Goal: Find specific page/section

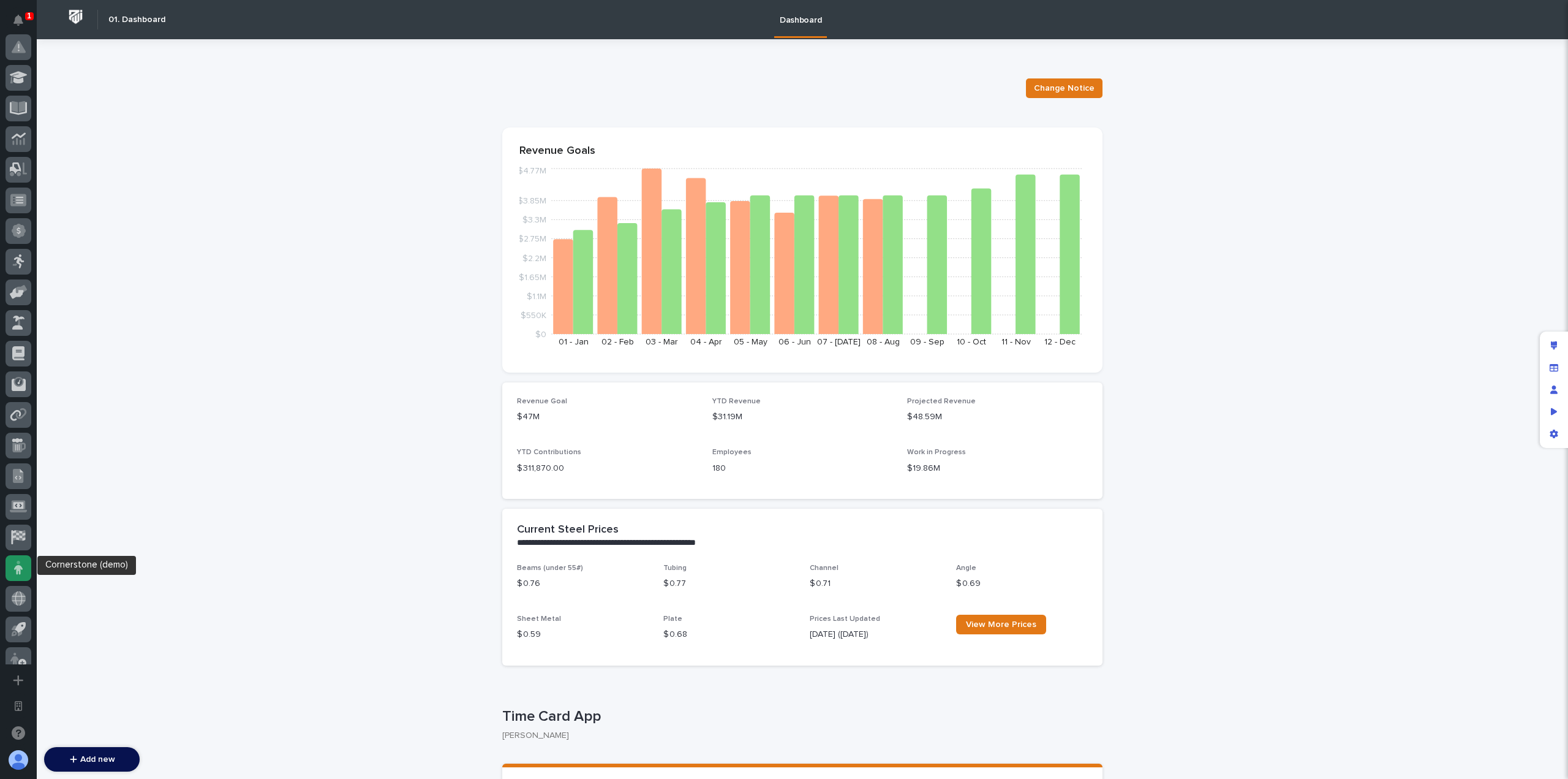
scroll to position [443, 0]
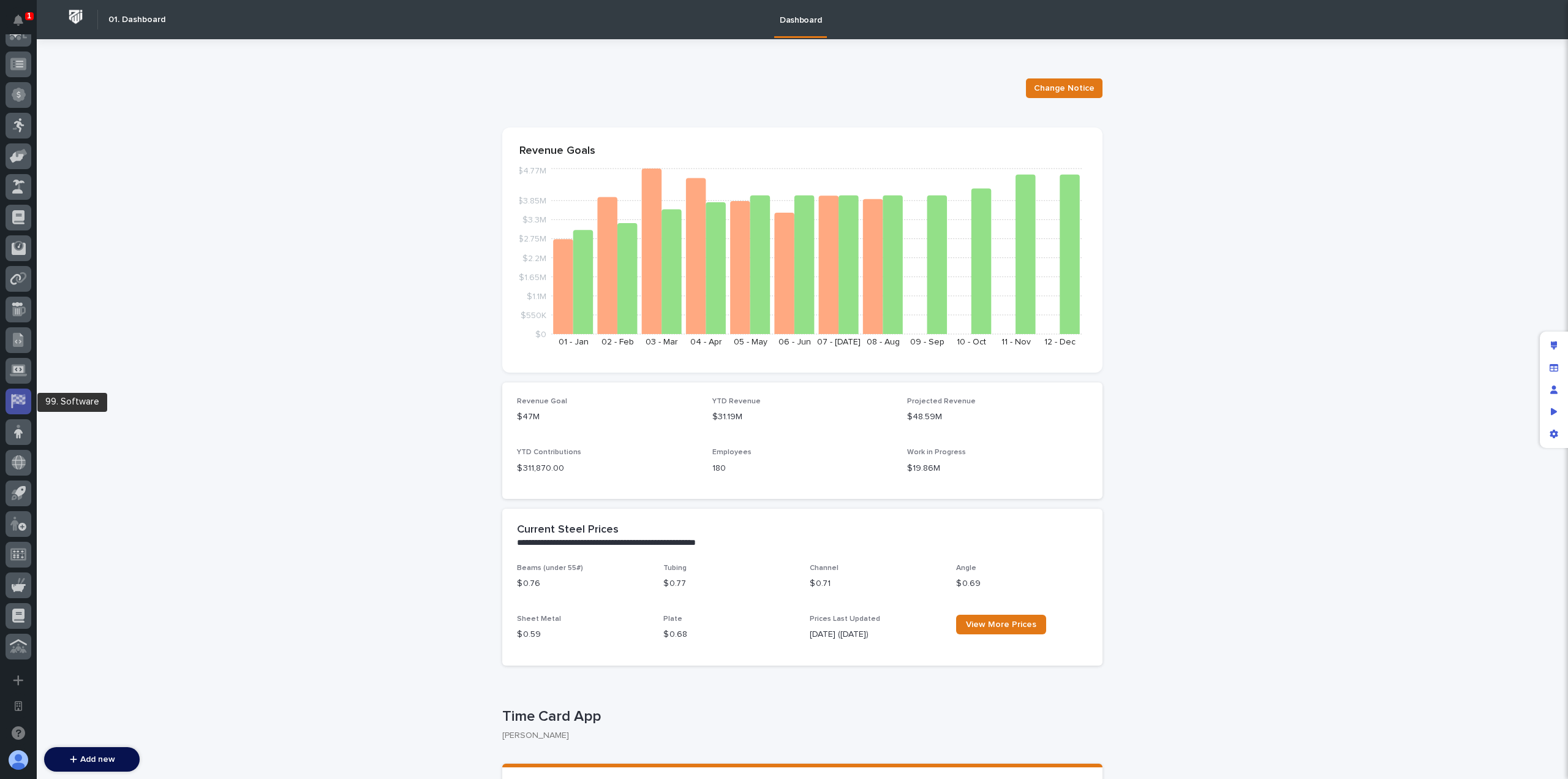
click at [23, 392] on div at bounding box center [18, 401] width 26 height 26
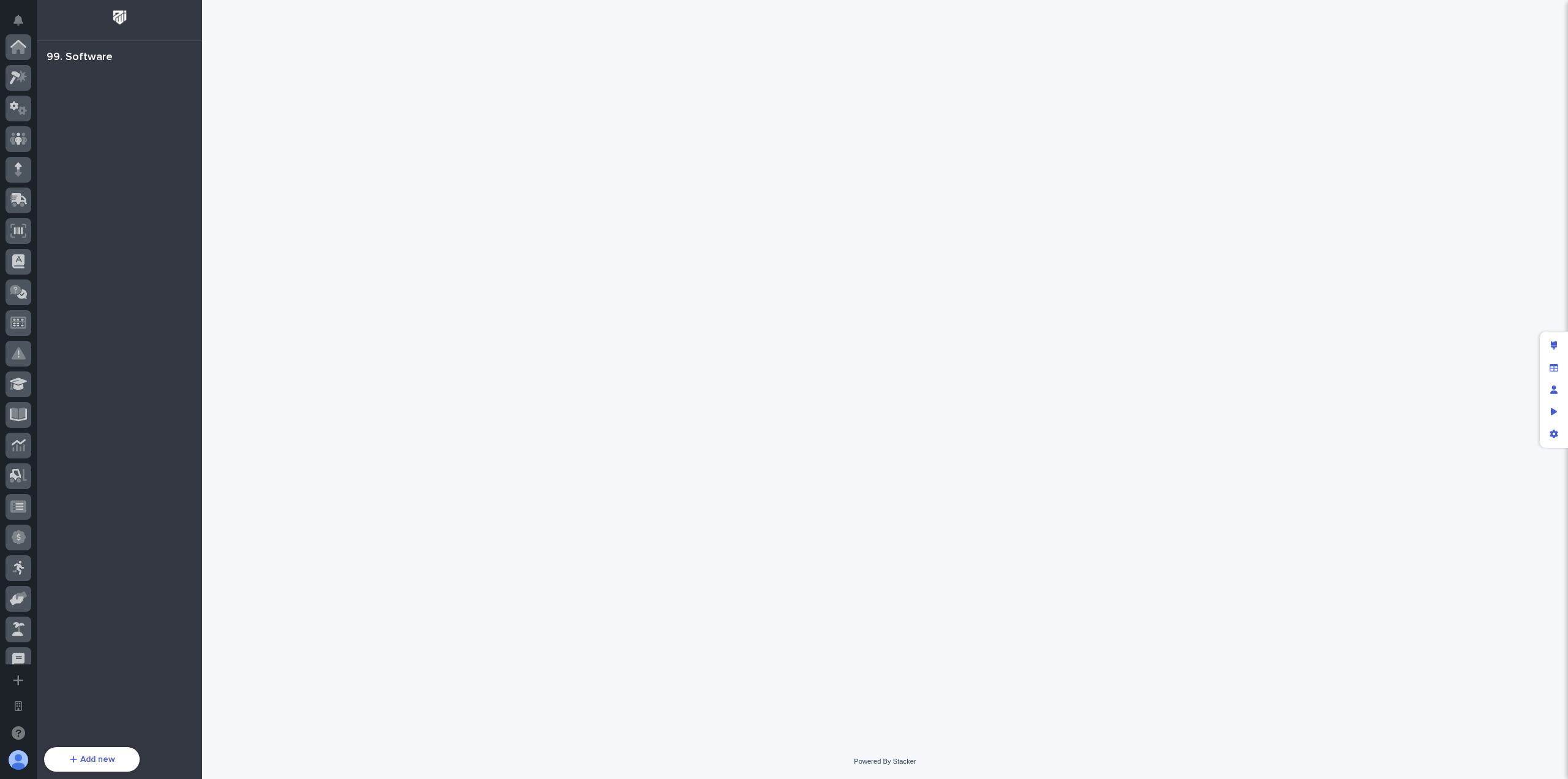
scroll to position [443, 0]
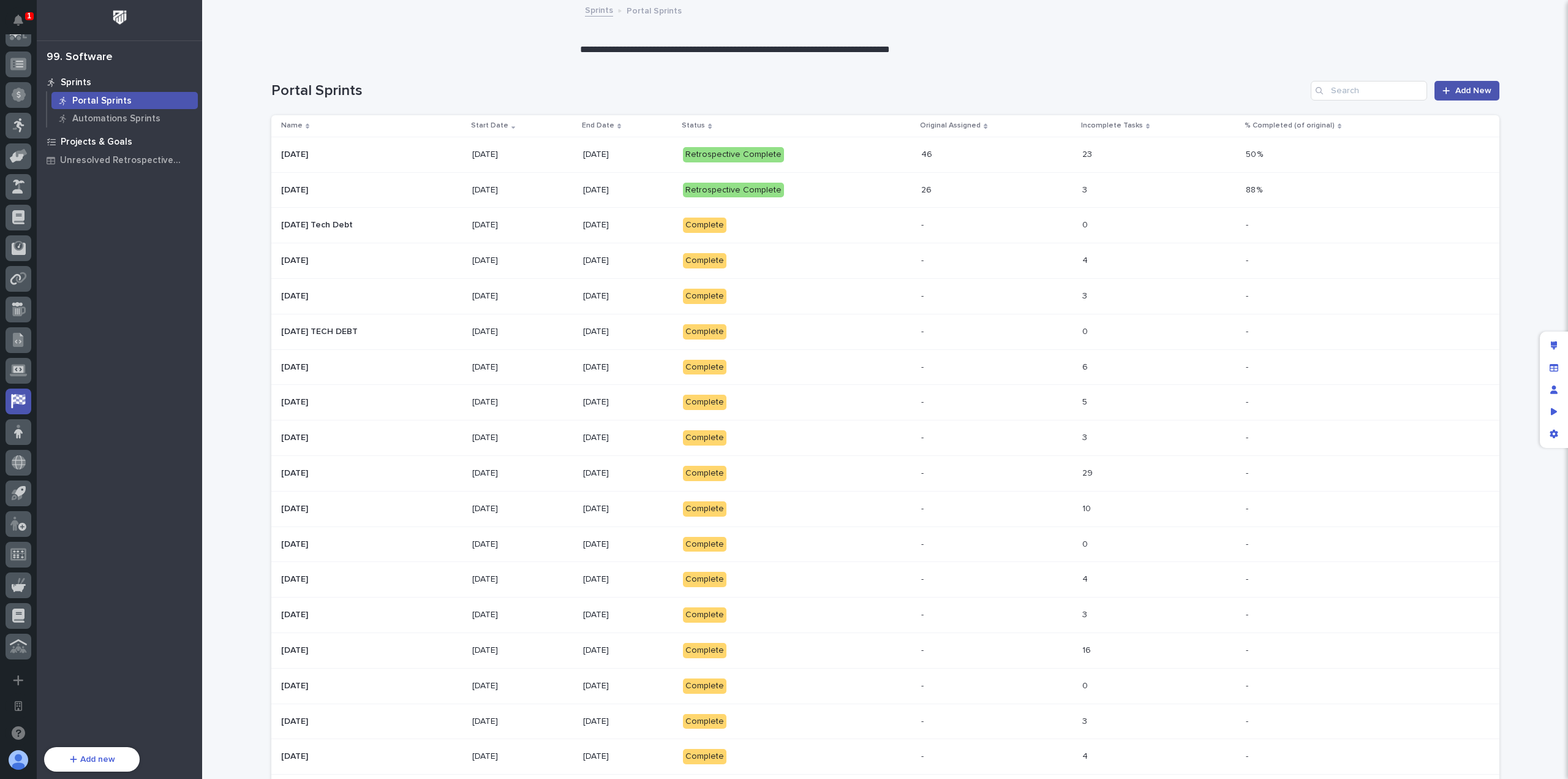
click at [107, 146] on p "Projects & Goals" at bounding box center [97, 141] width 72 height 11
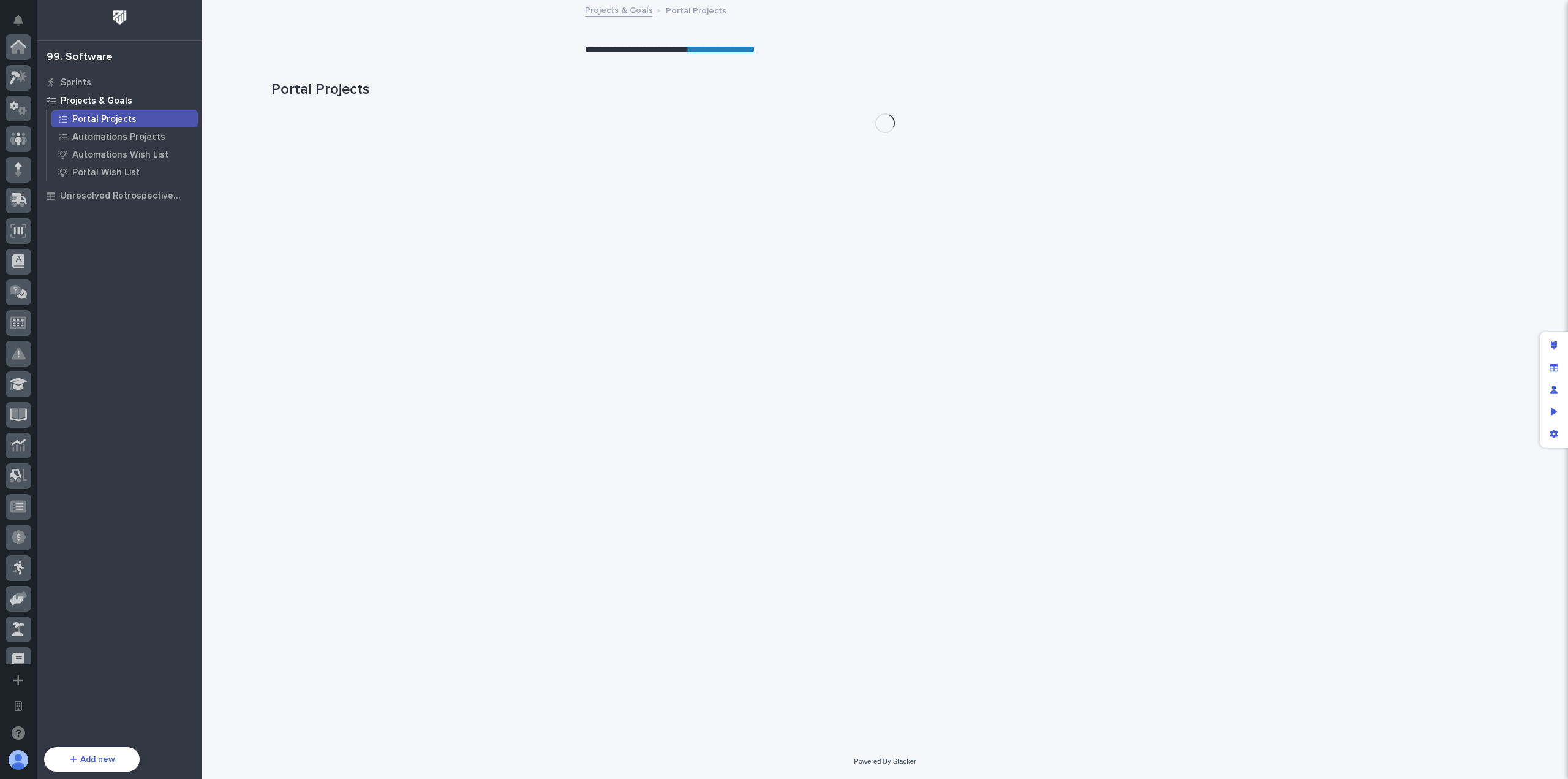
scroll to position [443, 0]
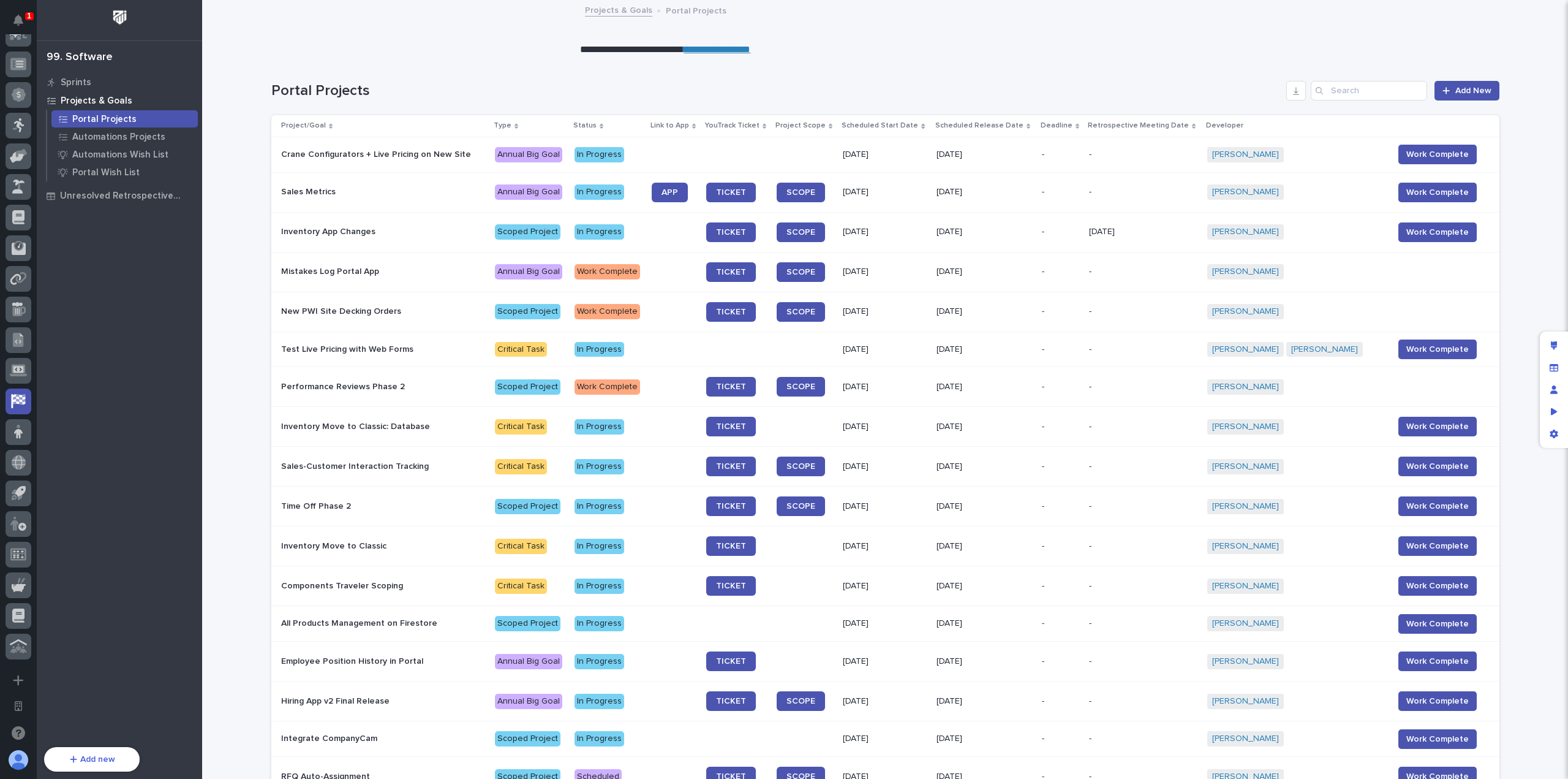
click at [429, 628] on div "All Products Management on Firestore" at bounding box center [383, 623] width 205 height 20
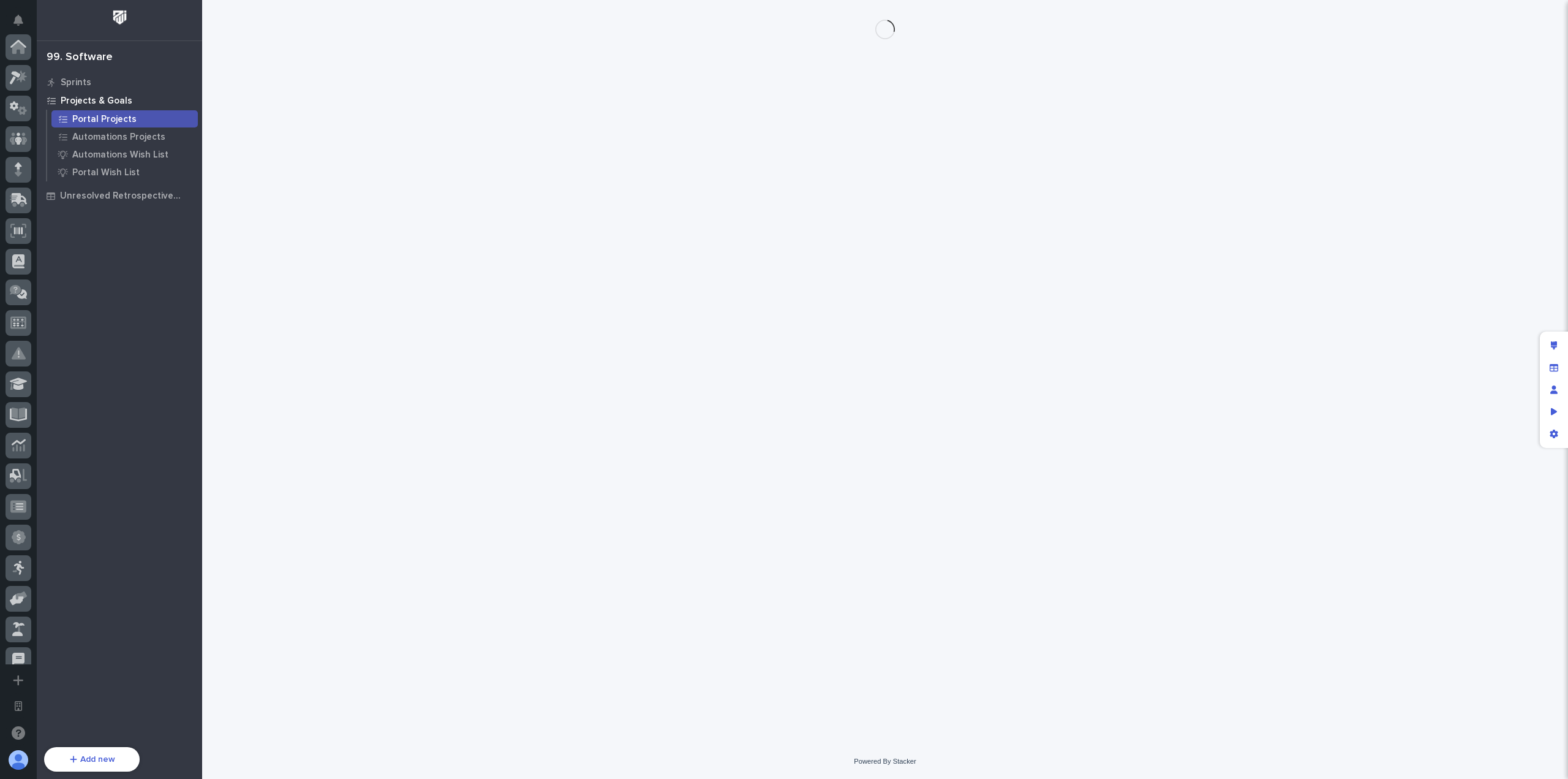
scroll to position [443, 0]
